Goal: Task Accomplishment & Management: Use online tool/utility

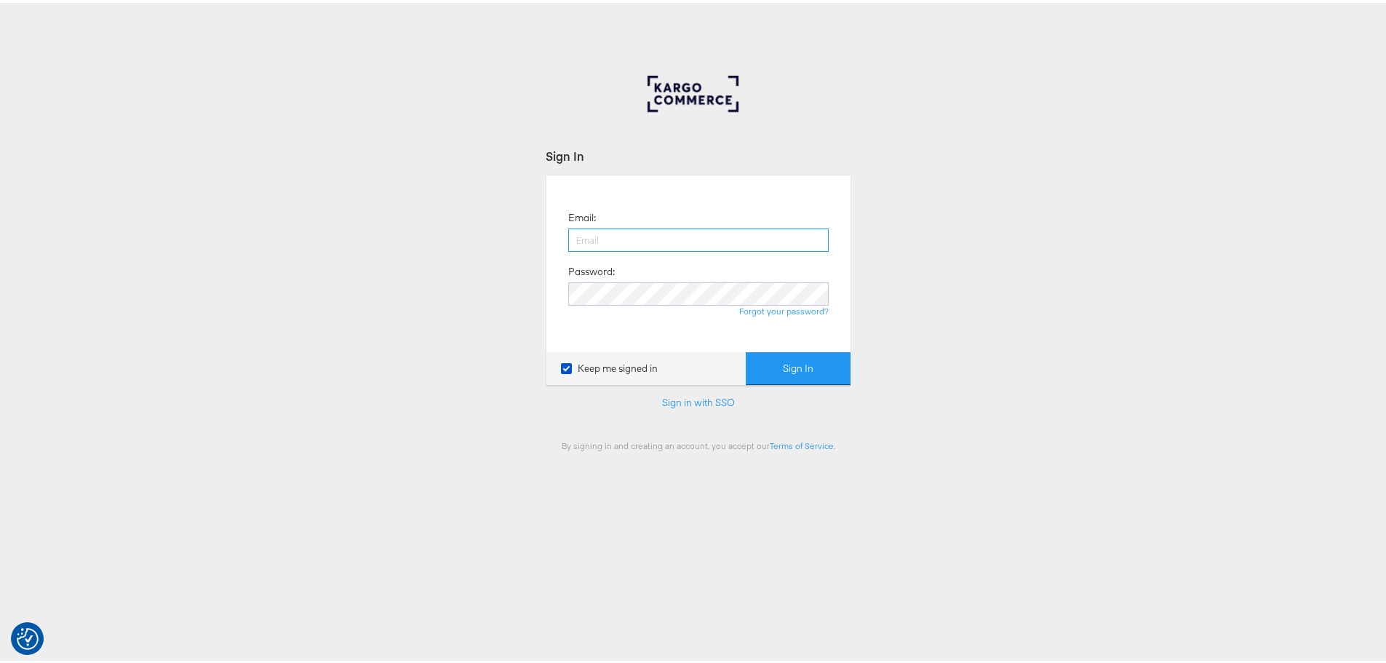
click at [600, 239] on input "email" at bounding box center [698, 237] width 261 height 23
type input "[EMAIL_ADDRESS][PERSON_NAME][DOMAIN_NAME]"
click at [746, 349] on button "Sign In" at bounding box center [798, 365] width 105 height 33
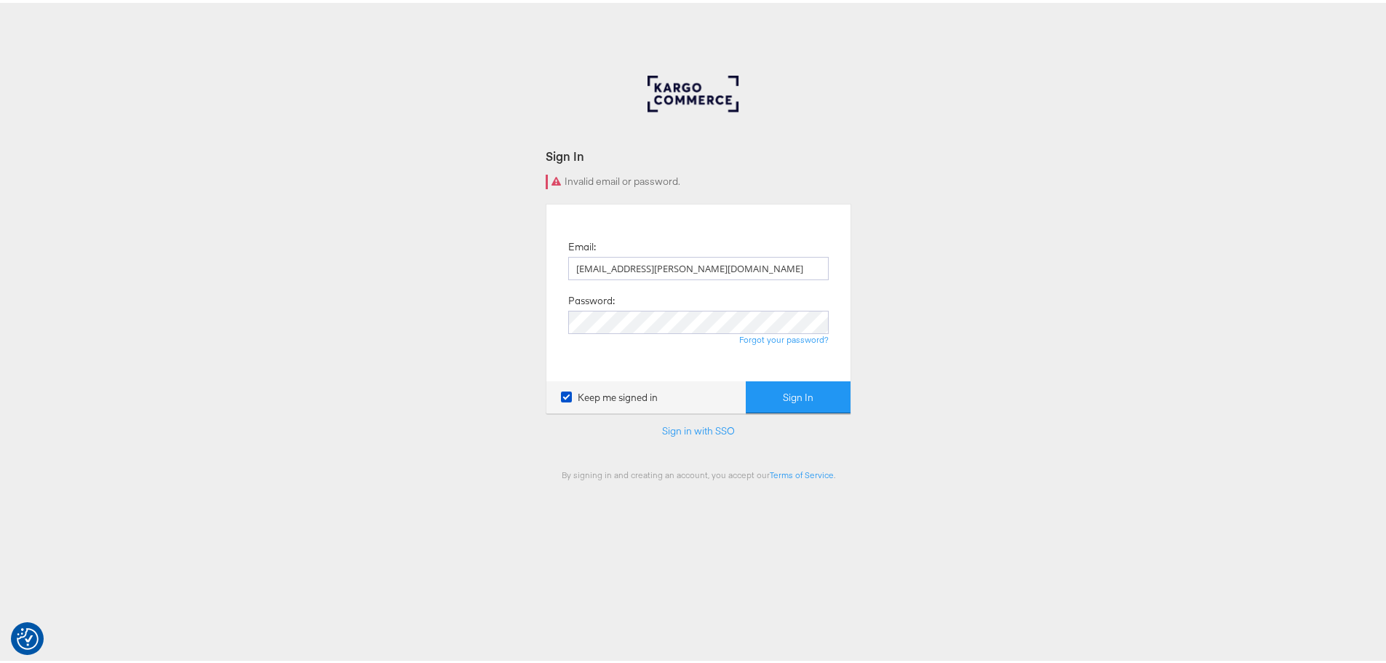
click at [610, 332] on div "Forgot your password?" at bounding box center [698, 337] width 261 height 12
click at [746, 378] on button "Sign In" at bounding box center [798, 394] width 105 height 33
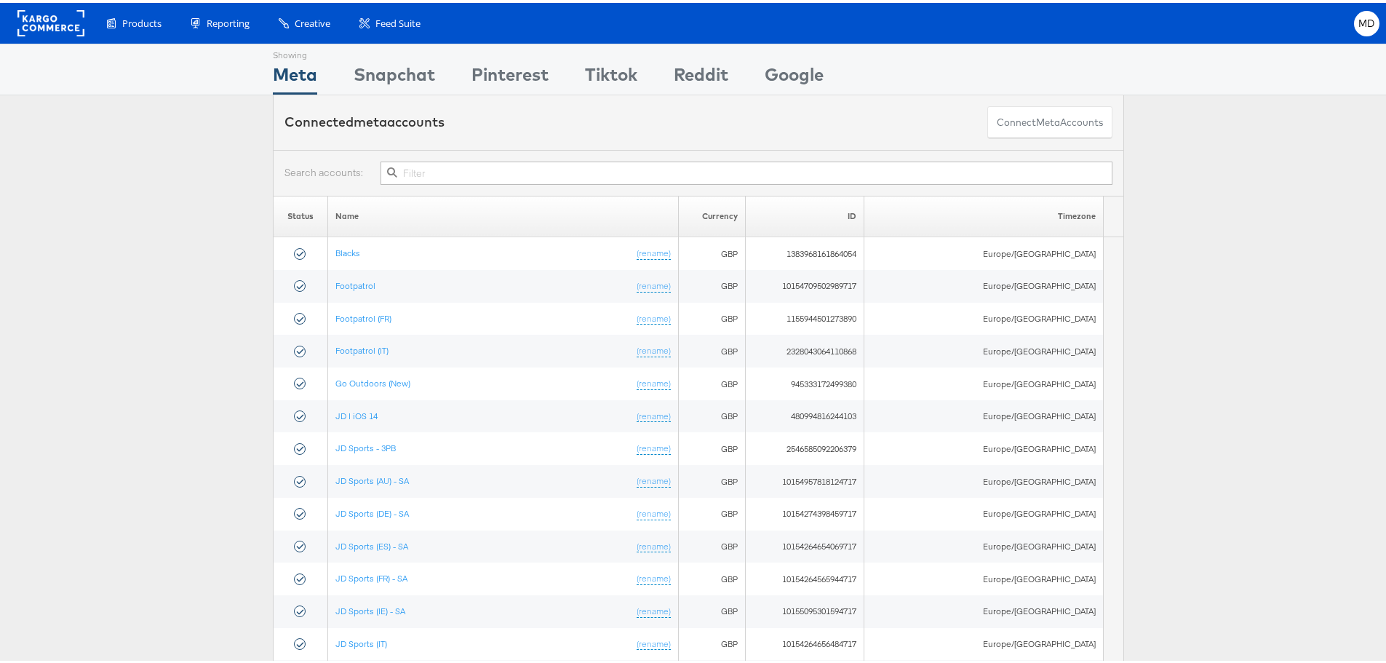
click at [464, 170] on input "text" at bounding box center [747, 170] width 732 height 23
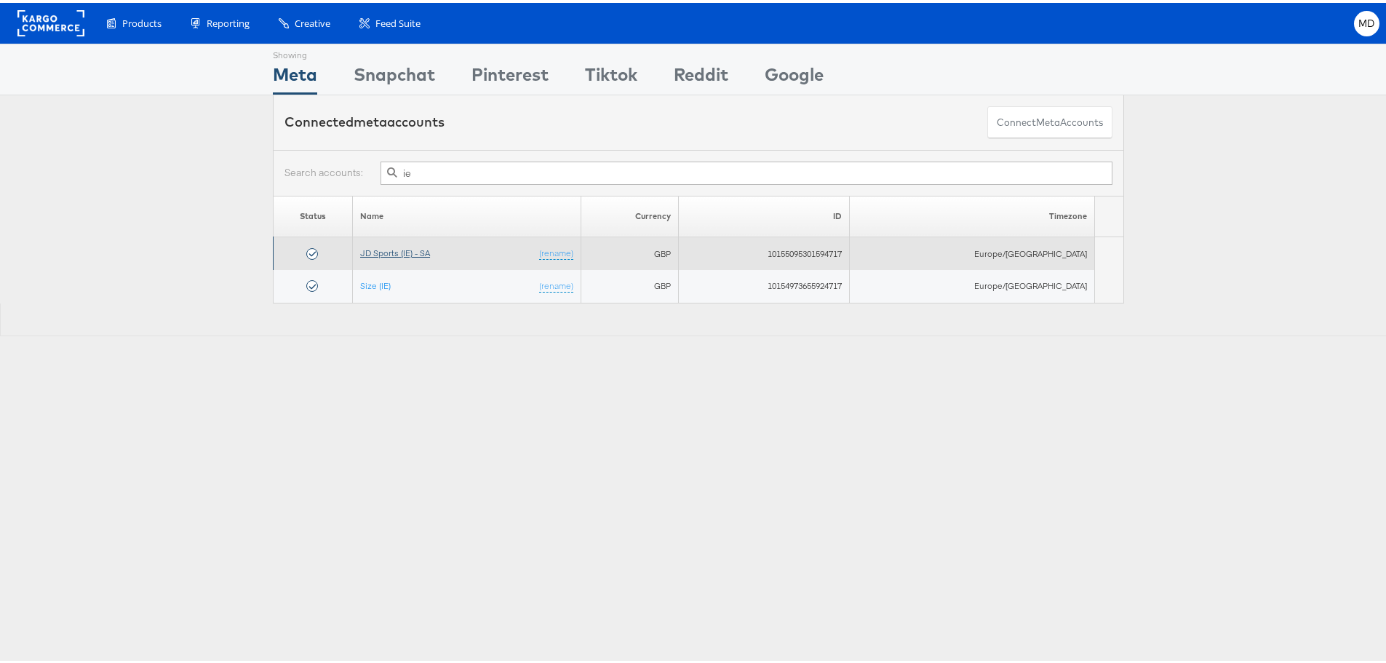
type input "ie"
click at [418, 250] on link "JD Sports (IE) - SA" at bounding box center [395, 250] width 70 height 11
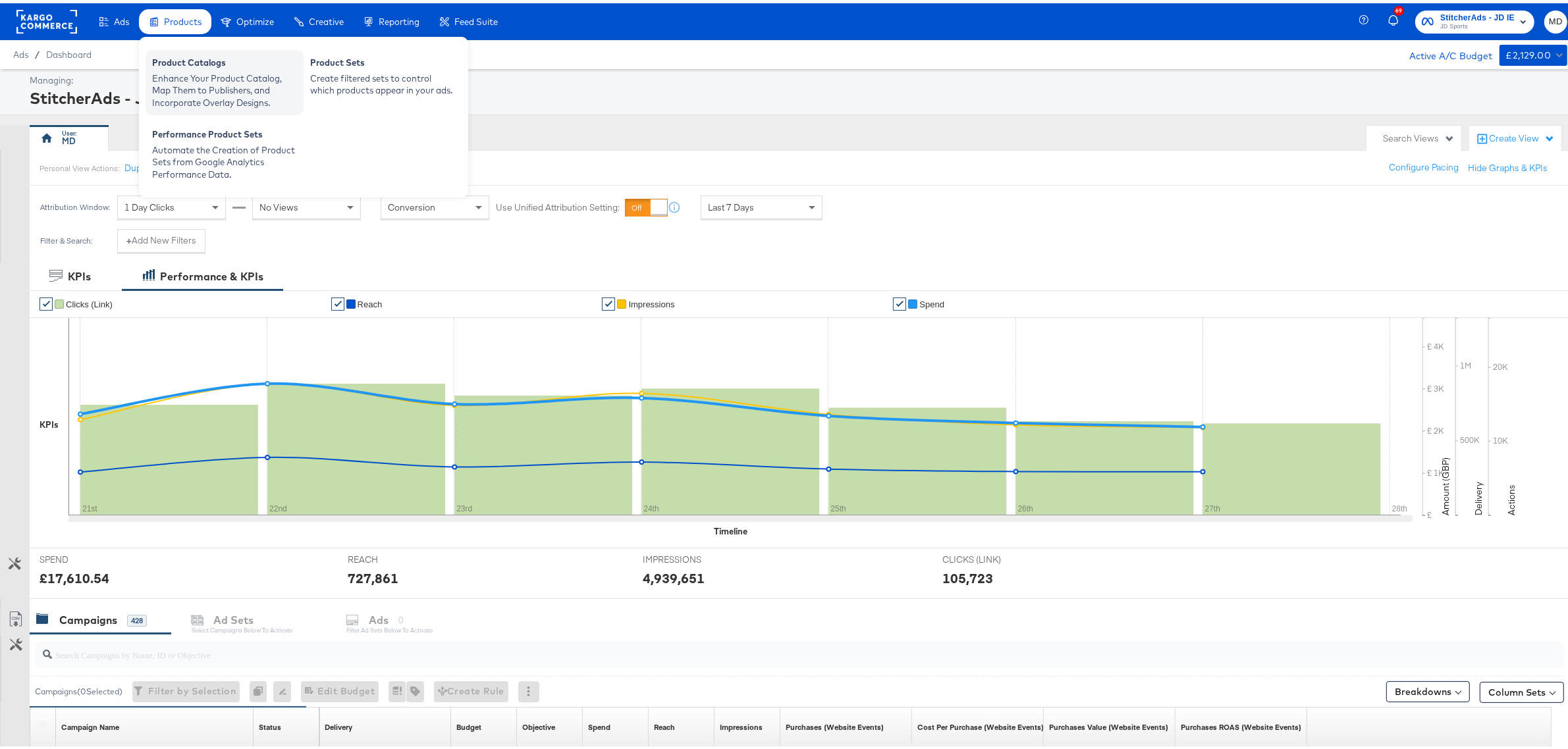
click at [254, 76] on div "Enhance Your Product Catalog, Map Them to Publishers, and Incorporate Overlay D…" at bounding box center [224, 87] width 145 height 37
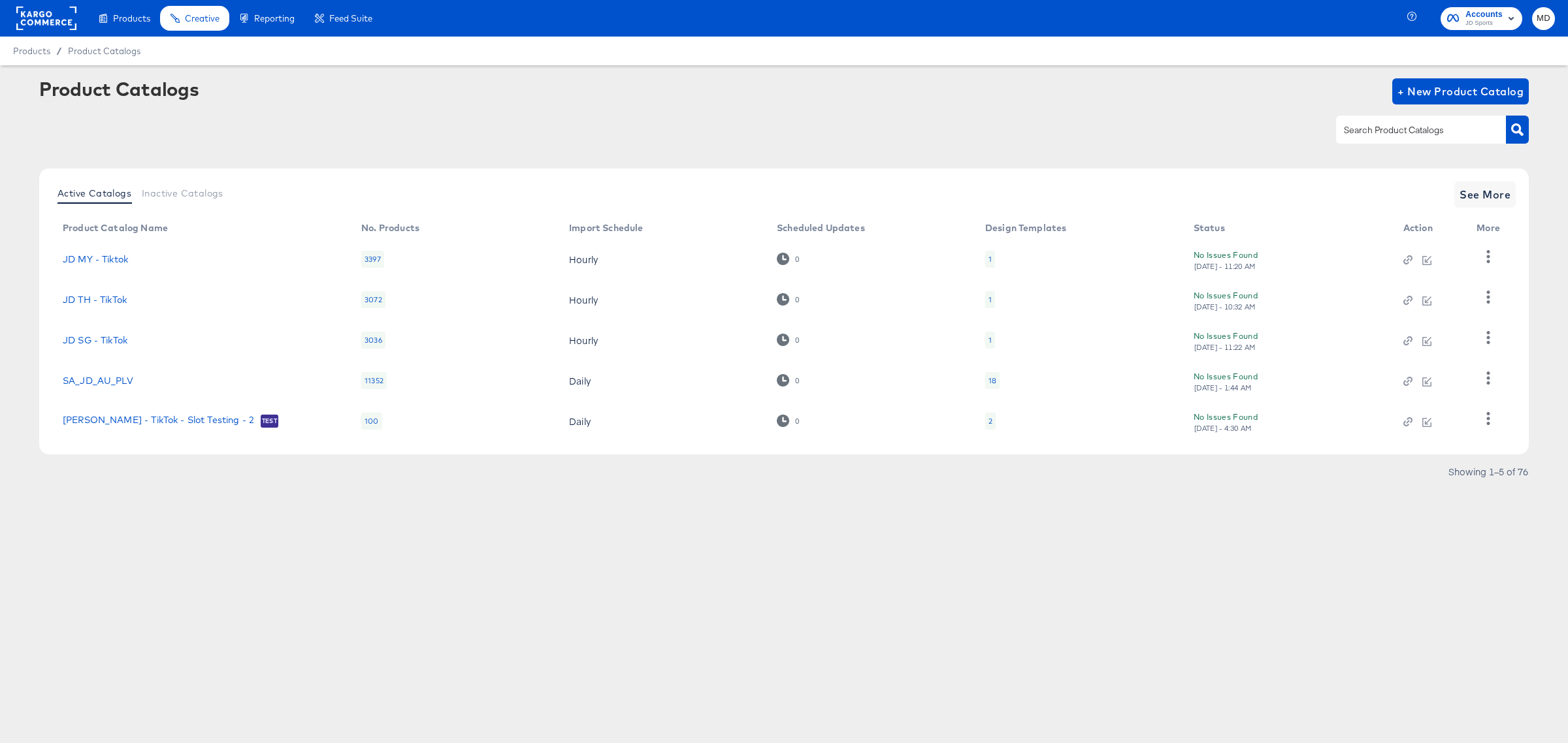
click at [1369, 131] on input "text" at bounding box center [1410, 130] width 139 height 15
type input "ie"
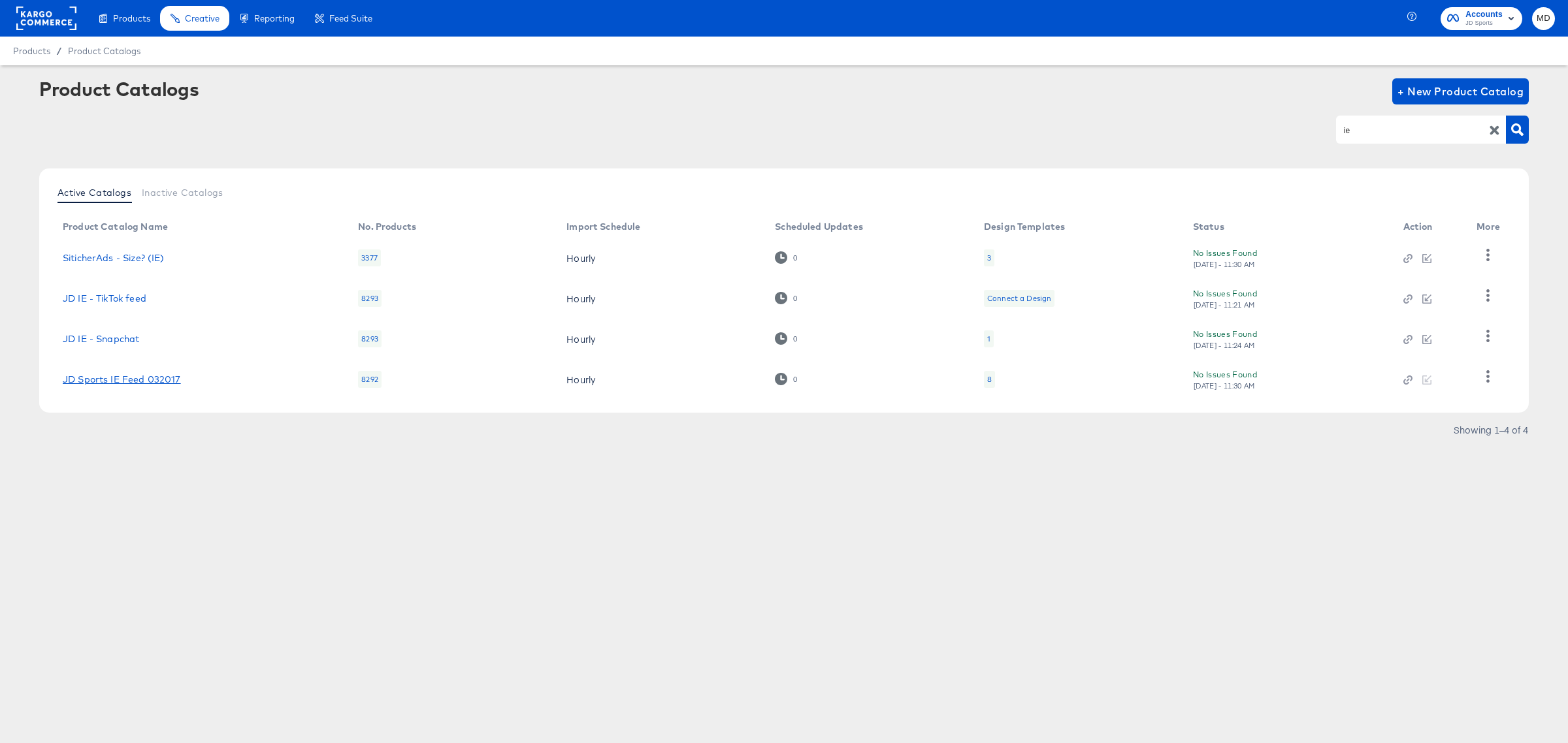
click at [121, 375] on link "JD Sports IE Feed 032017" at bounding box center [122, 380] width 118 height 11
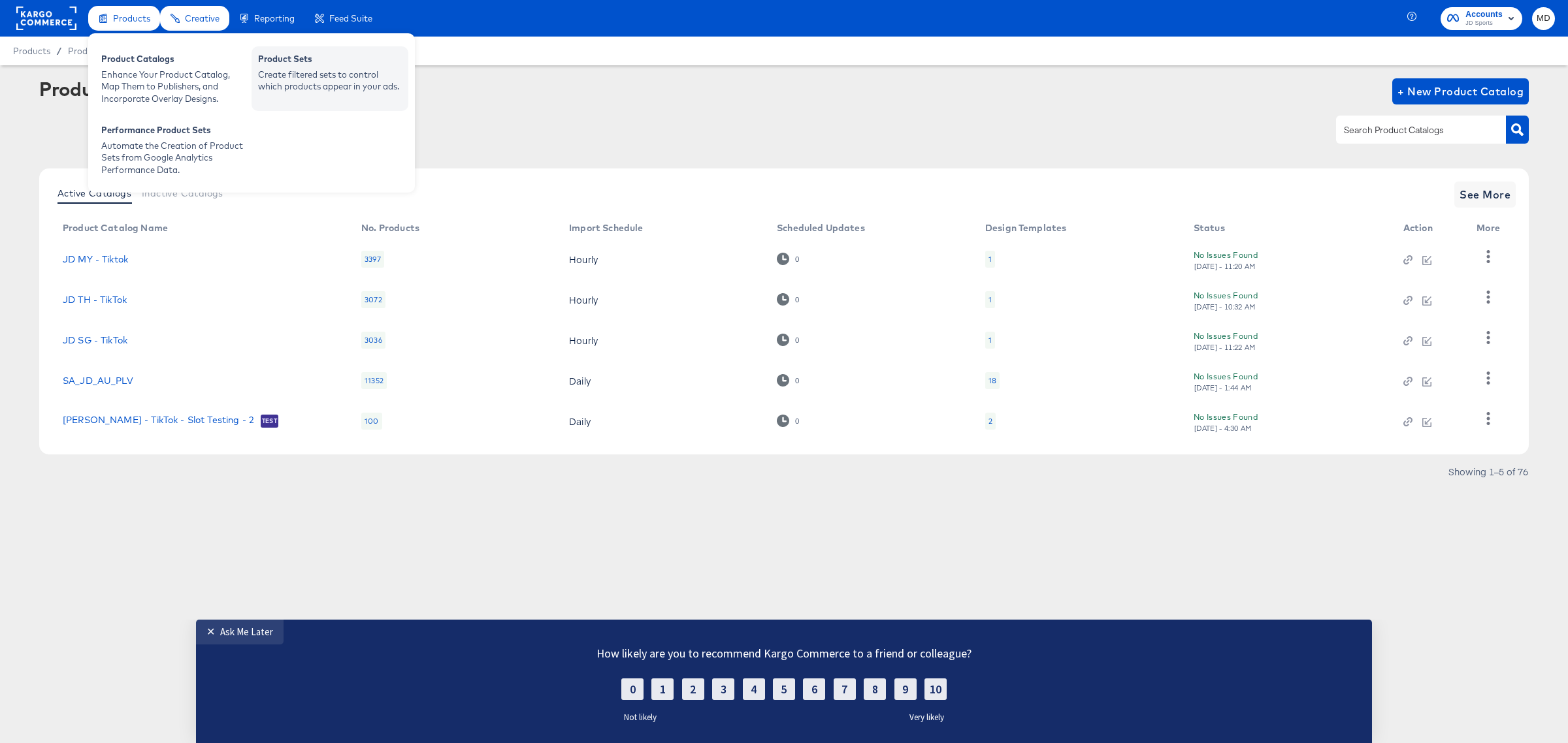
click at [301, 83] on div "Create filtered sets to control which products appear in your ads." at bounding box center [329, 80] width 144 height 24
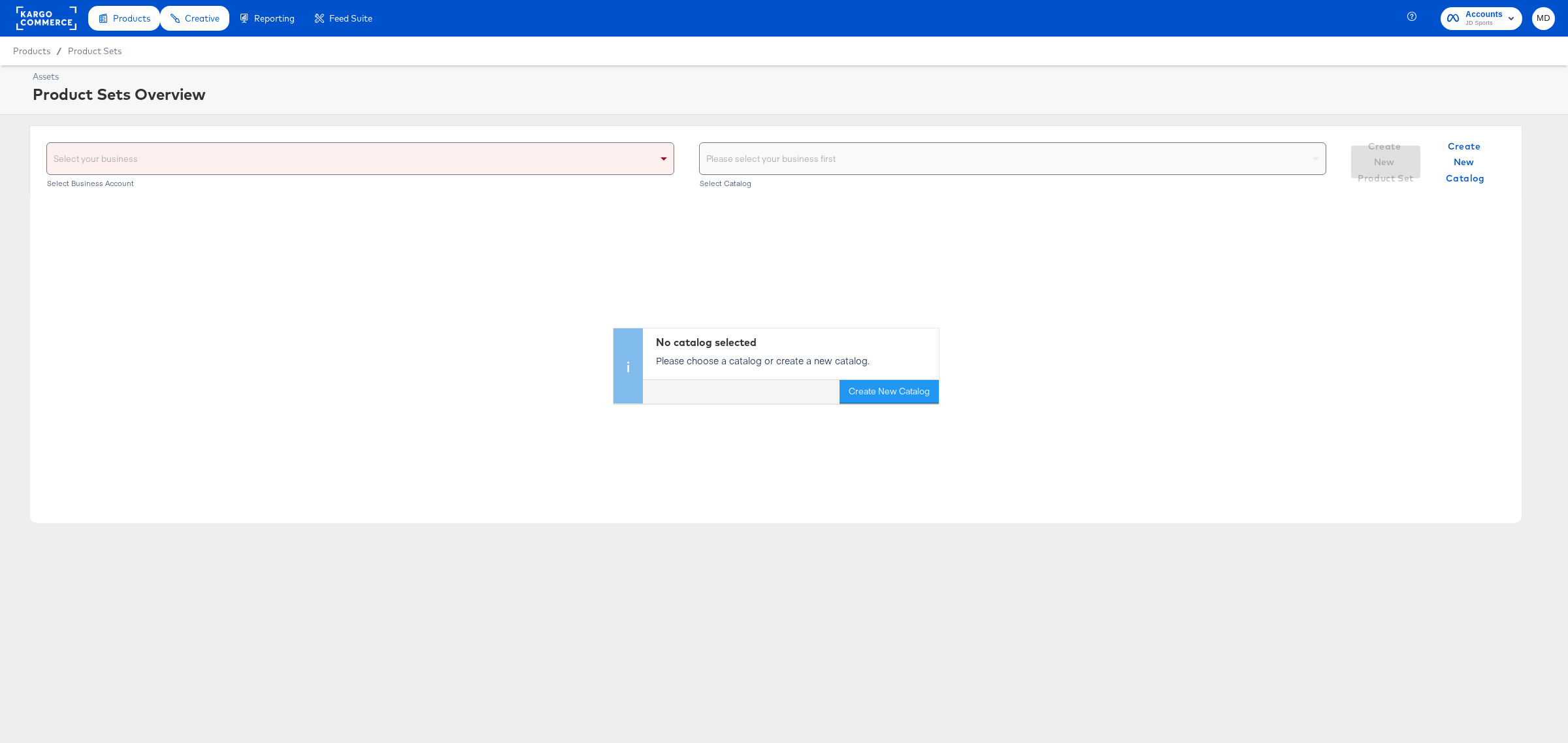
click at [222, 153] on div "Select your business" at bounding box center [360, 158] width 626 height 31
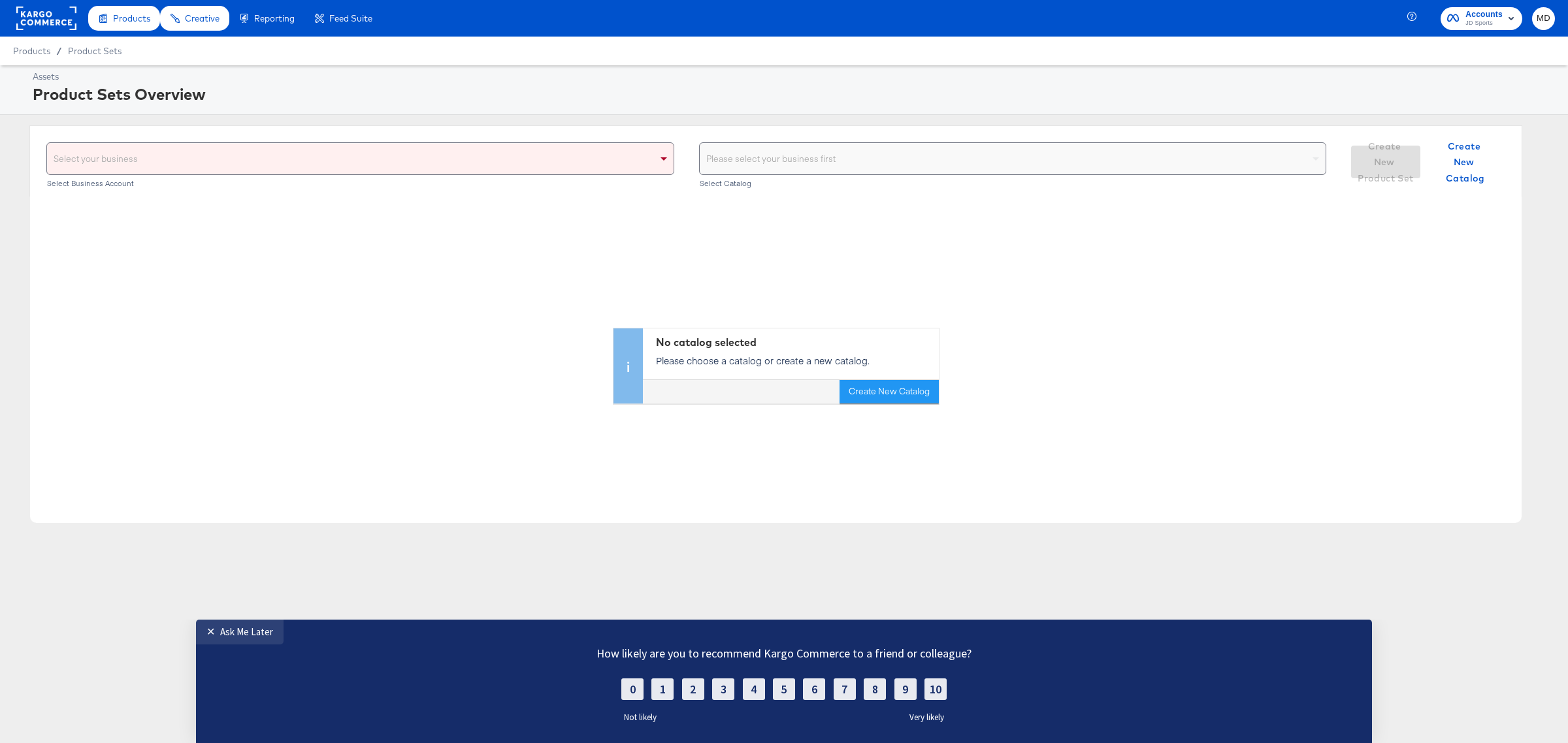
click at [213, 190] on div "Select your business Select Business Account" at bounding box center [360, 167] width 627 height 49
click at [210, 160] on div "Select your business" at bounding box center [360, 158] width 626 height 31
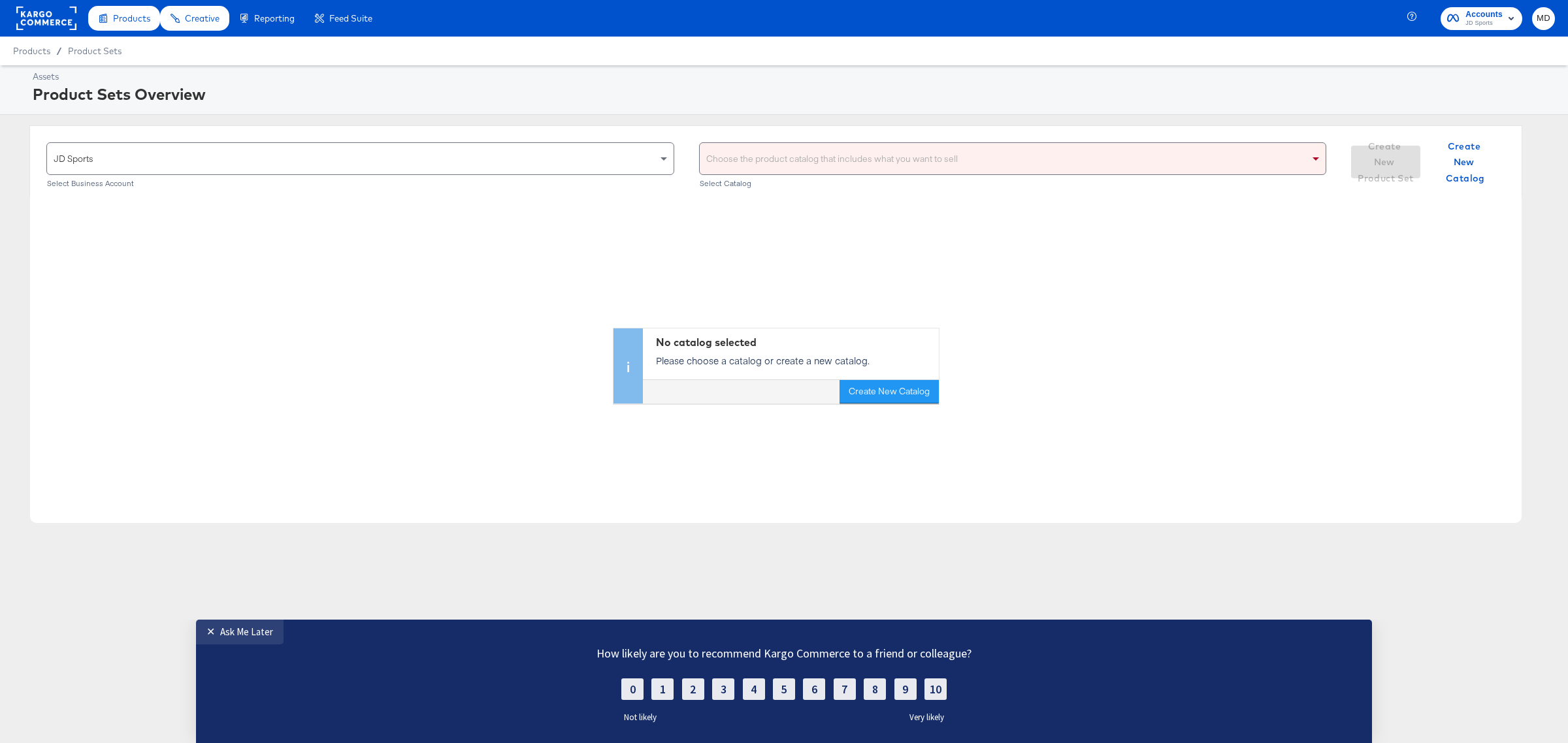
click at [723, 161] on div "Choose the product catalog that includes what you want to sell" at bounding box center [1012, 158] width 626 height 31
type input "m"
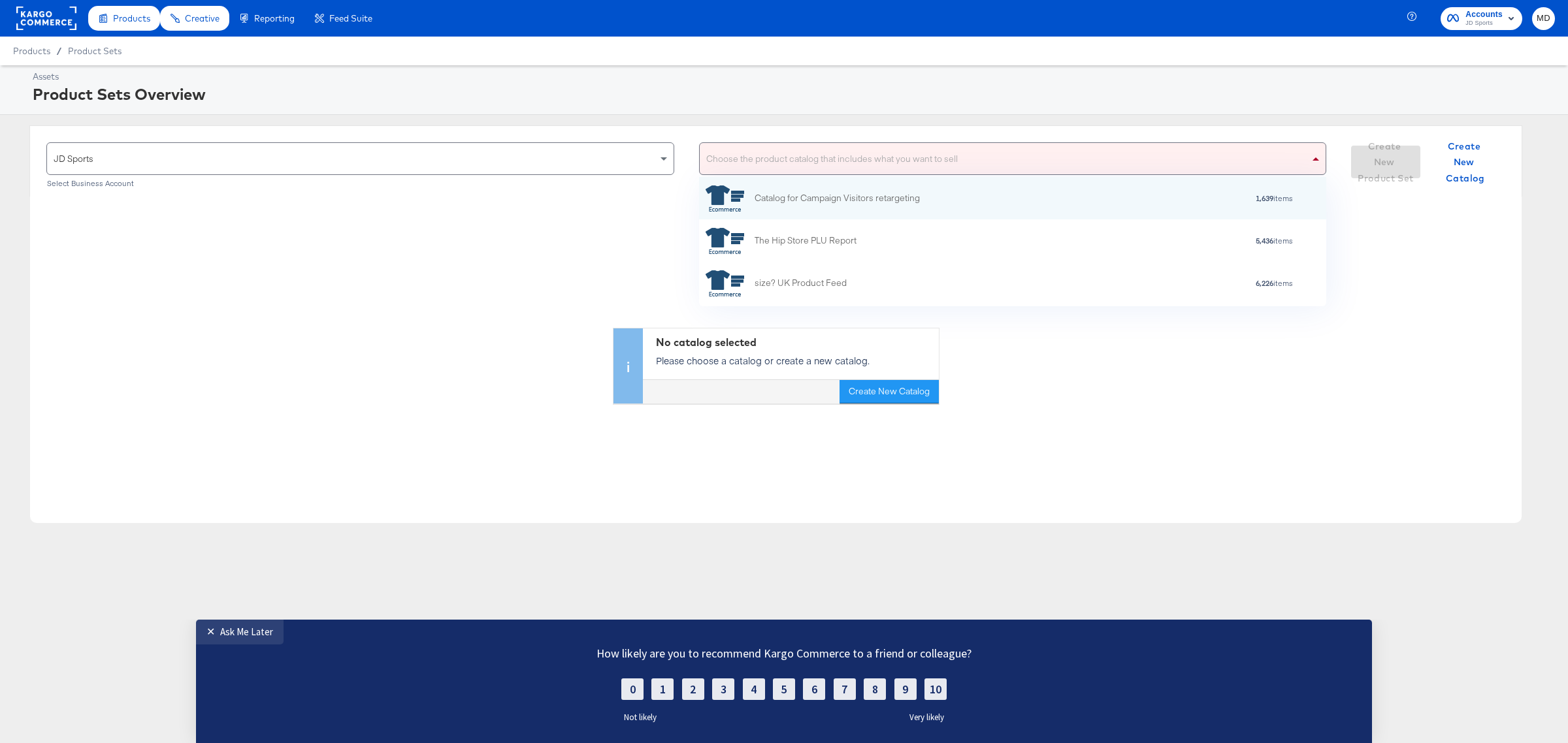
scroll to position [118, 615]
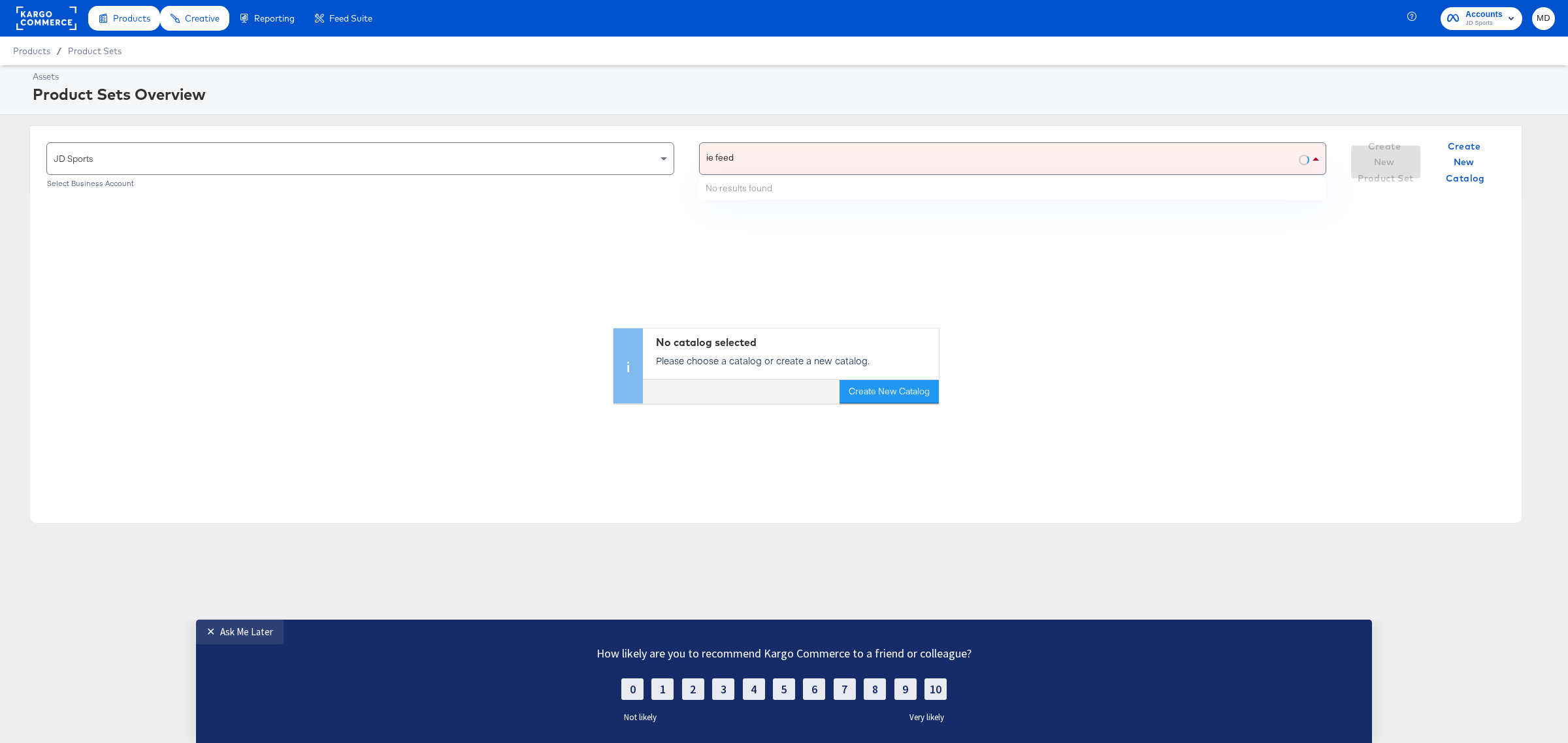
type input "ie feed"
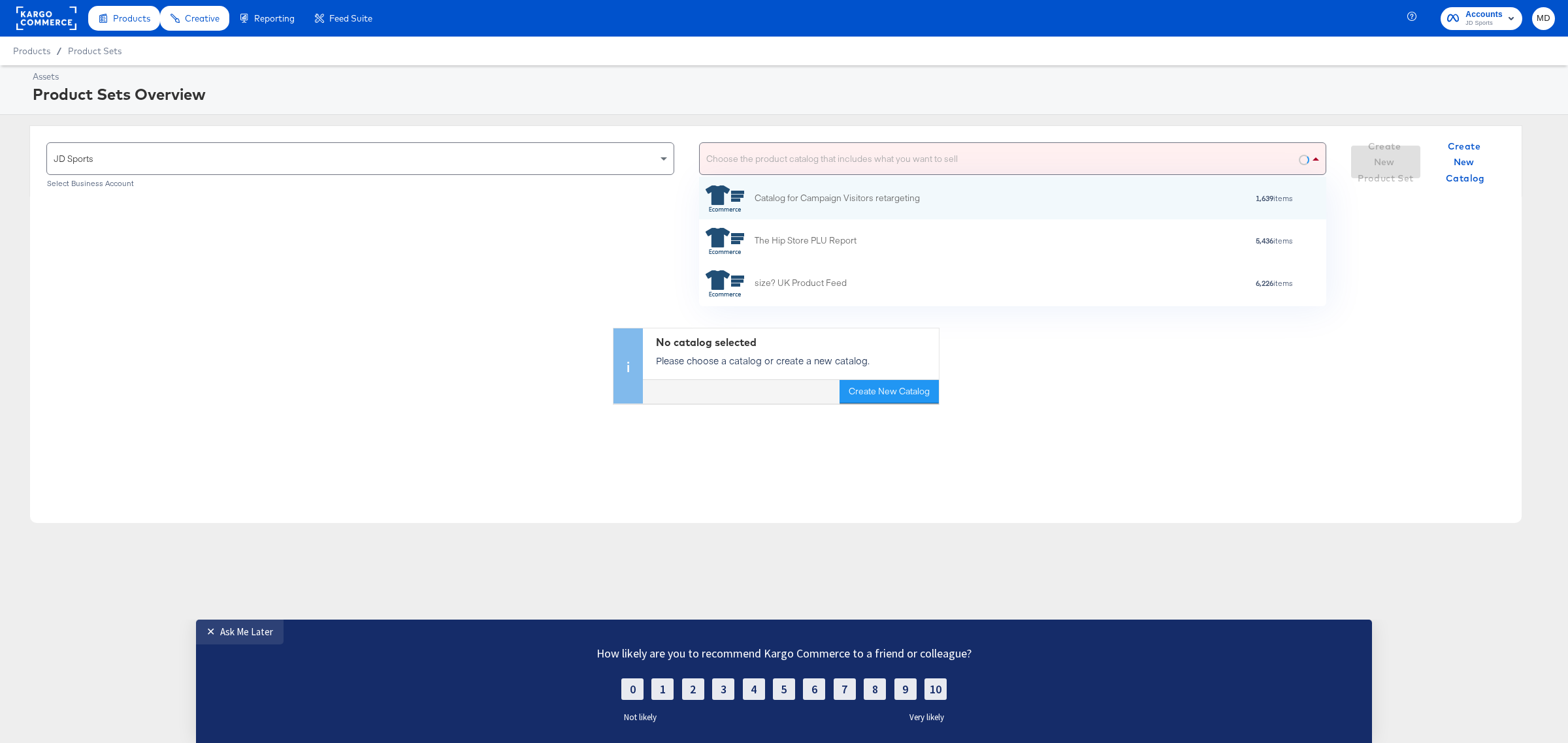
click at [766, 163] on div "Choose the product catalog that includes what you want to sell" at bounding box center [1012, 158] width 626 height 31
type input "ie fee"
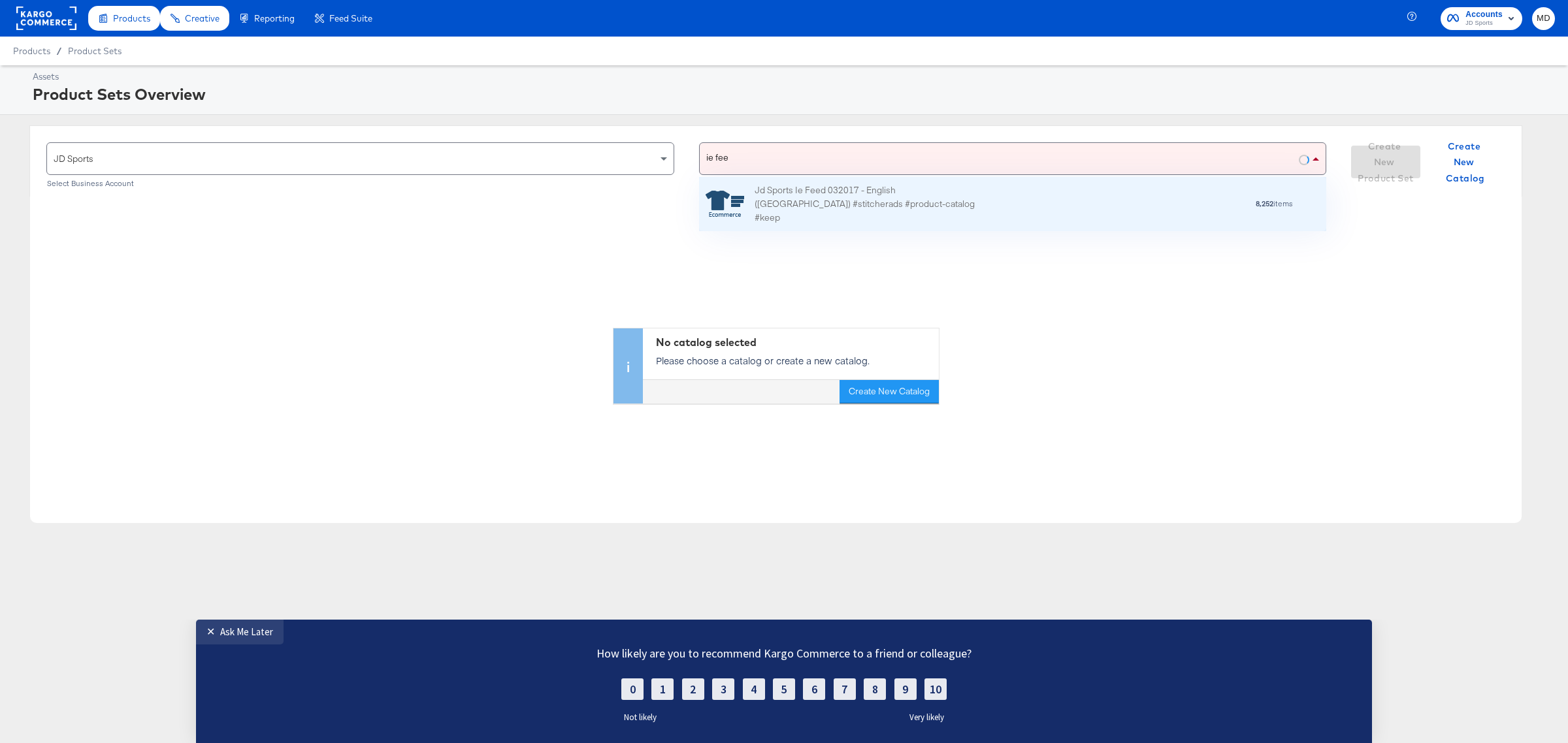
click at [877, 189] on div "Jd Sports Ie Feed 032017 - English (US) #stitcherads #product-catalog #keep 8,2…" at bounding box center [1012, 204] width 627 height 54
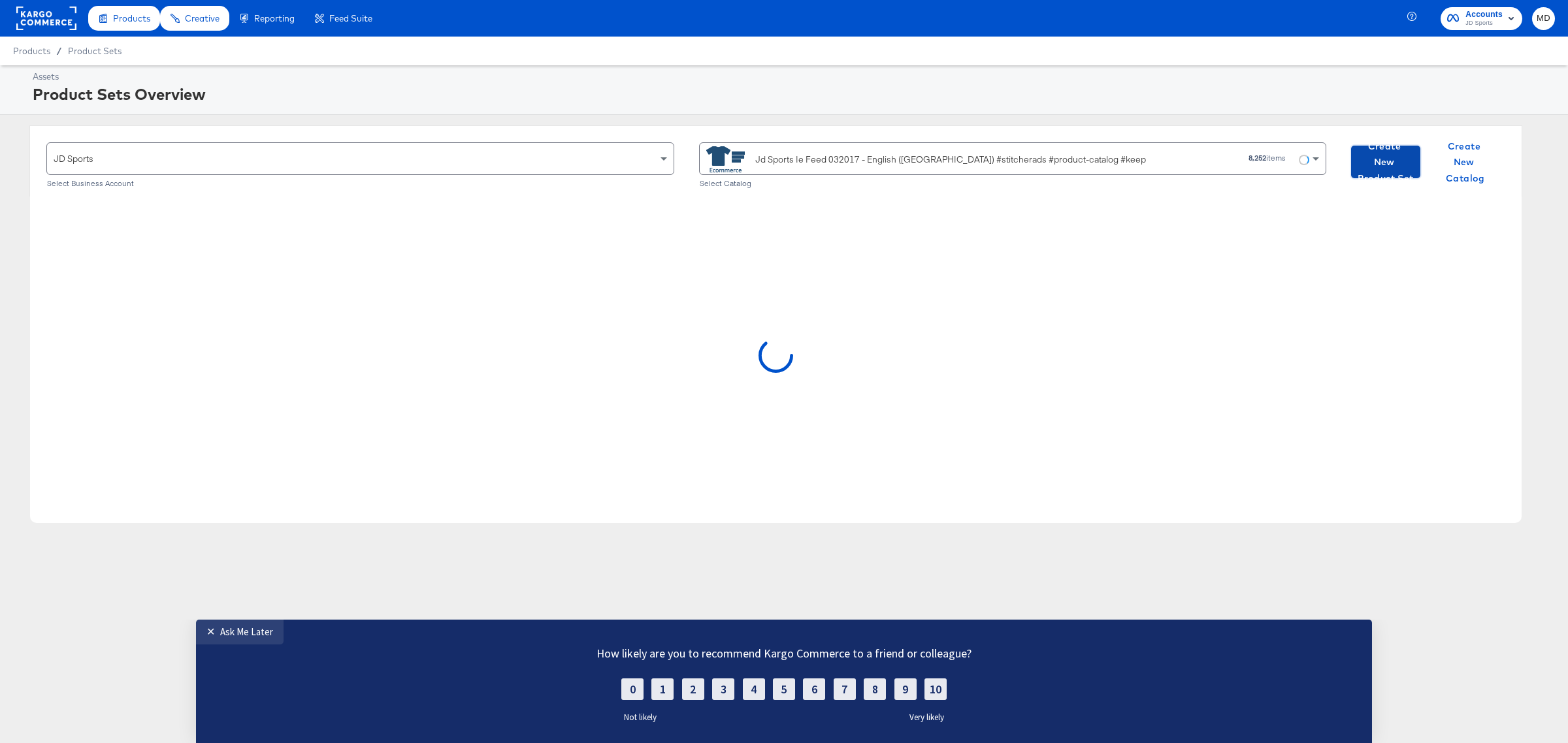
click at [1376, 169] on span "Create New Product Set" at bounding box center [1385, 162] width 58 height 48
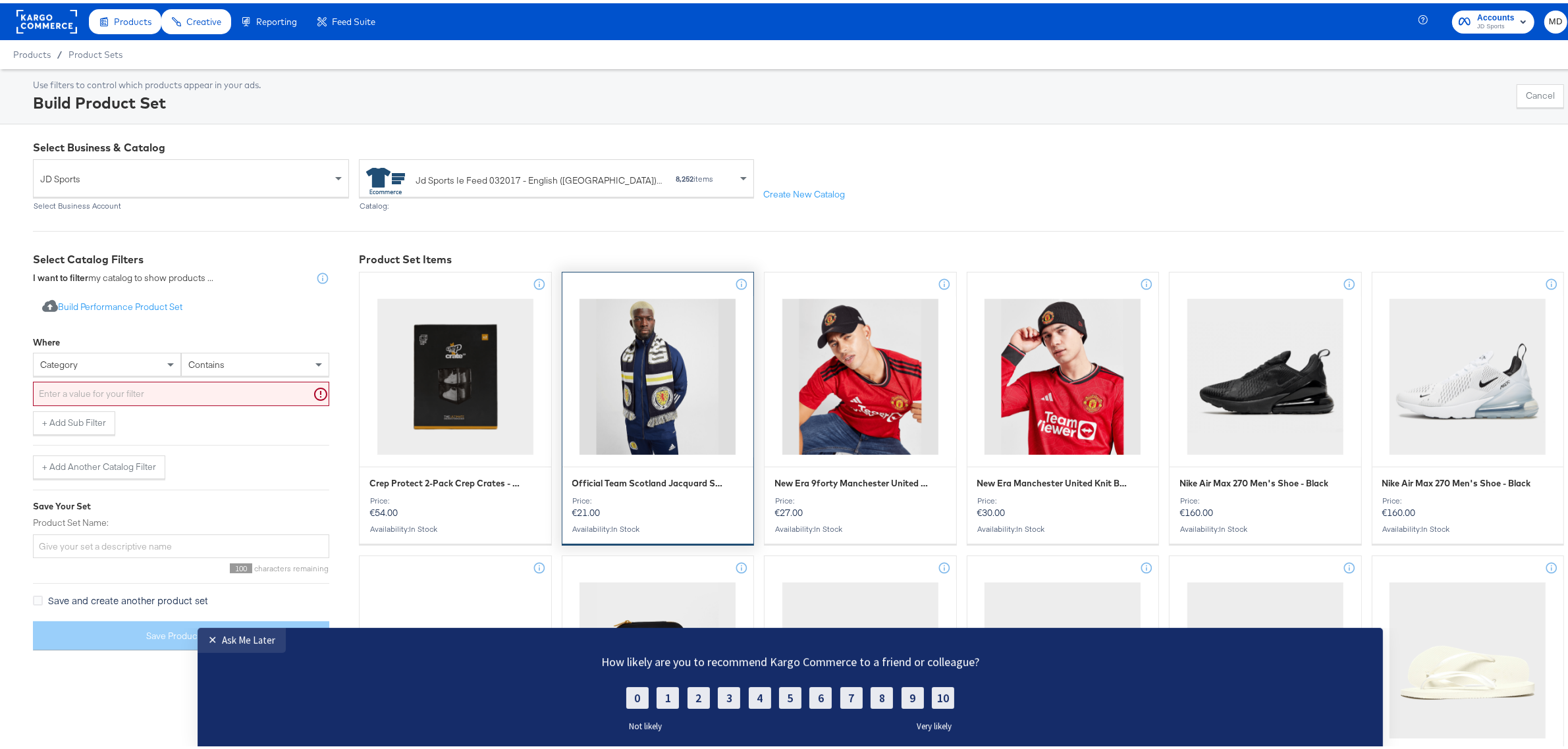
click at [650, 466] on div "Official Team Scotland Jacquard Scarf - Blue Price: €21.00 Availability : in st…" at bounding box center [658, 405] width 193 height 274
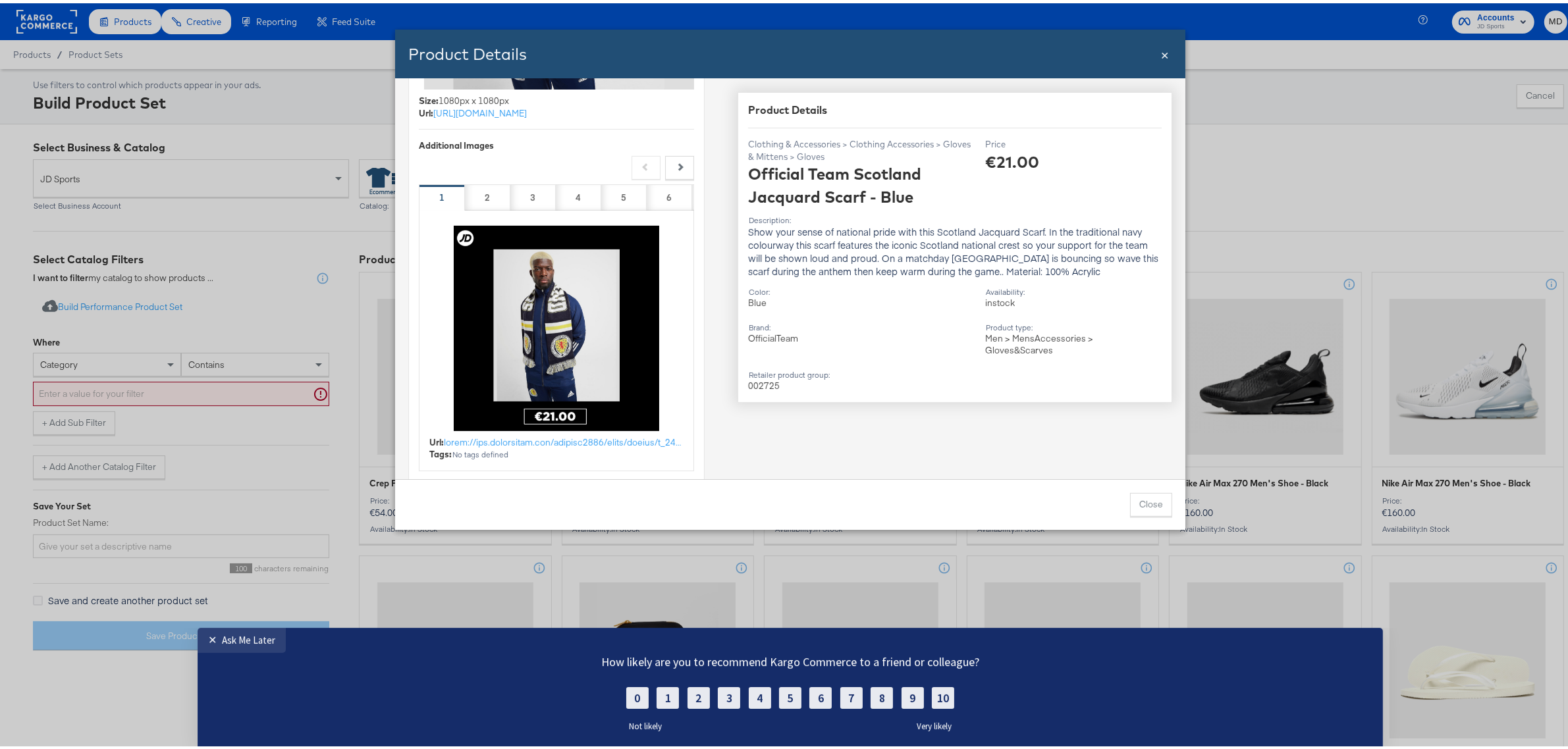
scroll to position [324, 0]
click at [524, 103] on link "https://res.cloudinary.com/company2294/image/upload/w_1080%2Ch_1080%2Ce_coloriz…" at bounding box center [564, 109] width 261 height 13
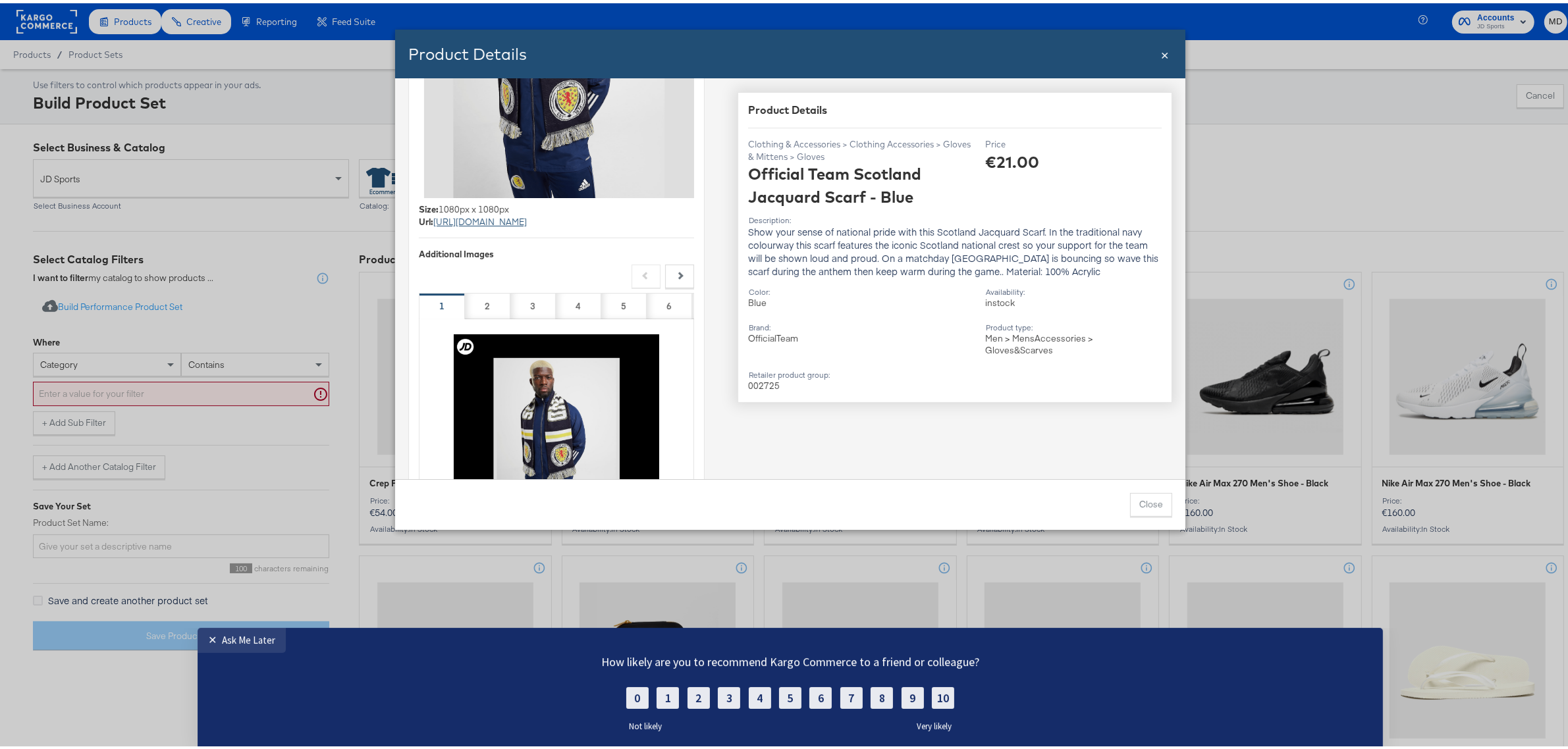
scroll to position [214, 0]
click at [672, 268] on button "Next" at bounding box center [679, 274] width 29 height 24
click at [672, 268] on div "Previous Next" at bounding box center [556, 274] width 275 height 24
click at [1161, 54] on span "×" at bounding box center [1164, 51] width 8 height 18
